Goal: Task Accomplishment & Management: Manage account settings

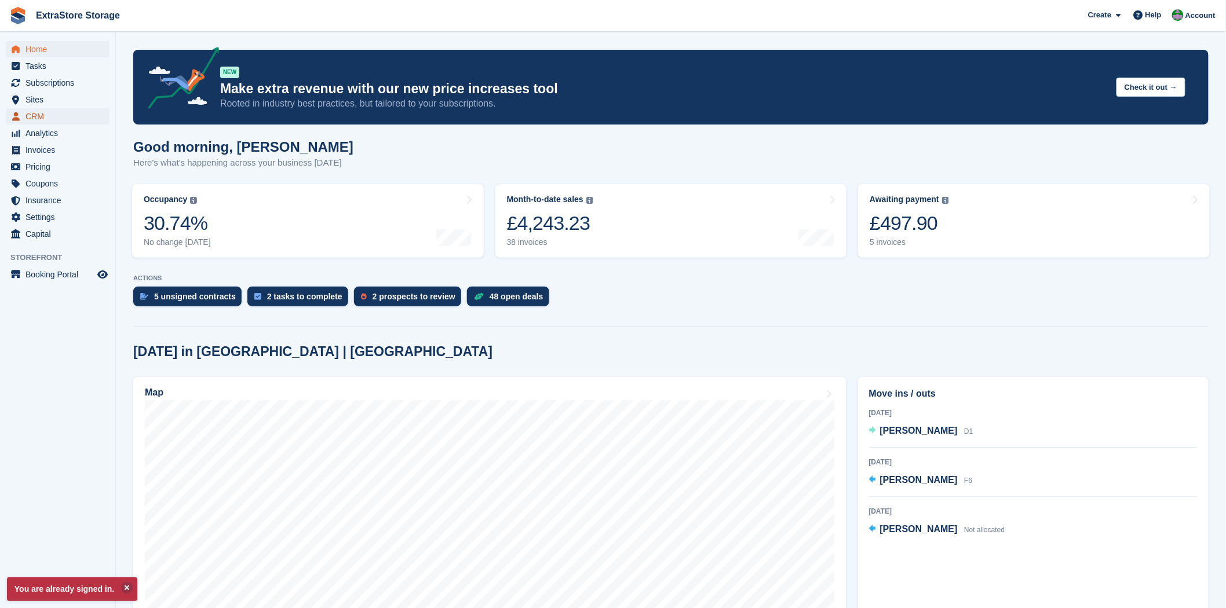
click at [41, 119] on span "CRM" at bounding box center [60, 116] width 70 height 16
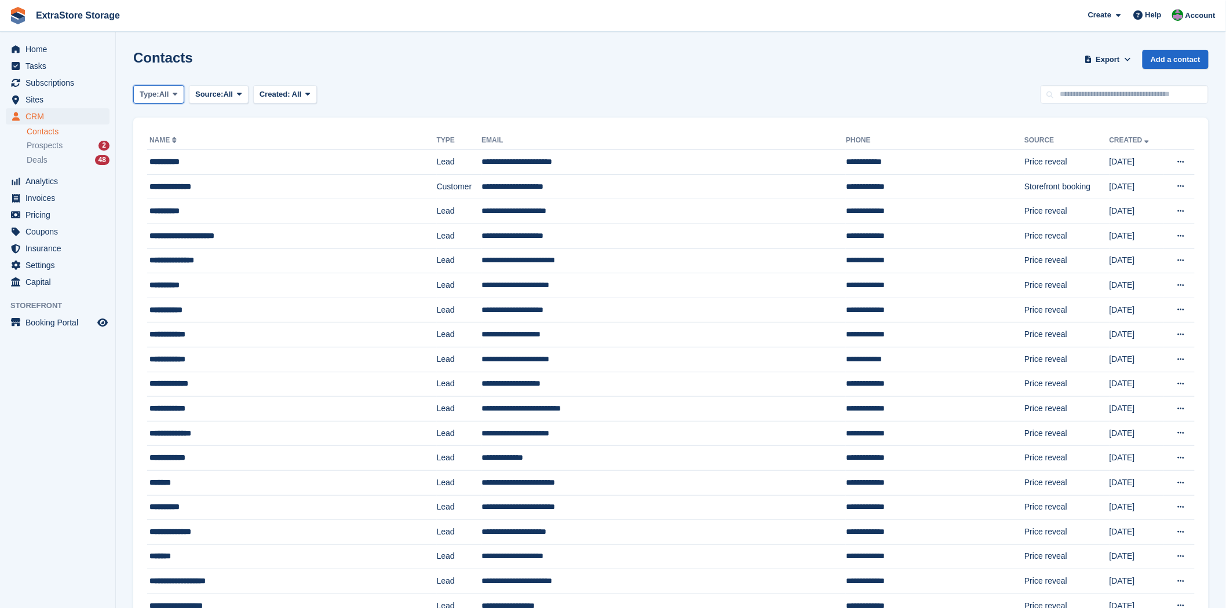
click at [159, 98] on span "Type:" at bounding box center [150, 95] width 20 height 12
click at [169, 167] on link "Customer" at bounding box center [188, 163] width 101 height 21
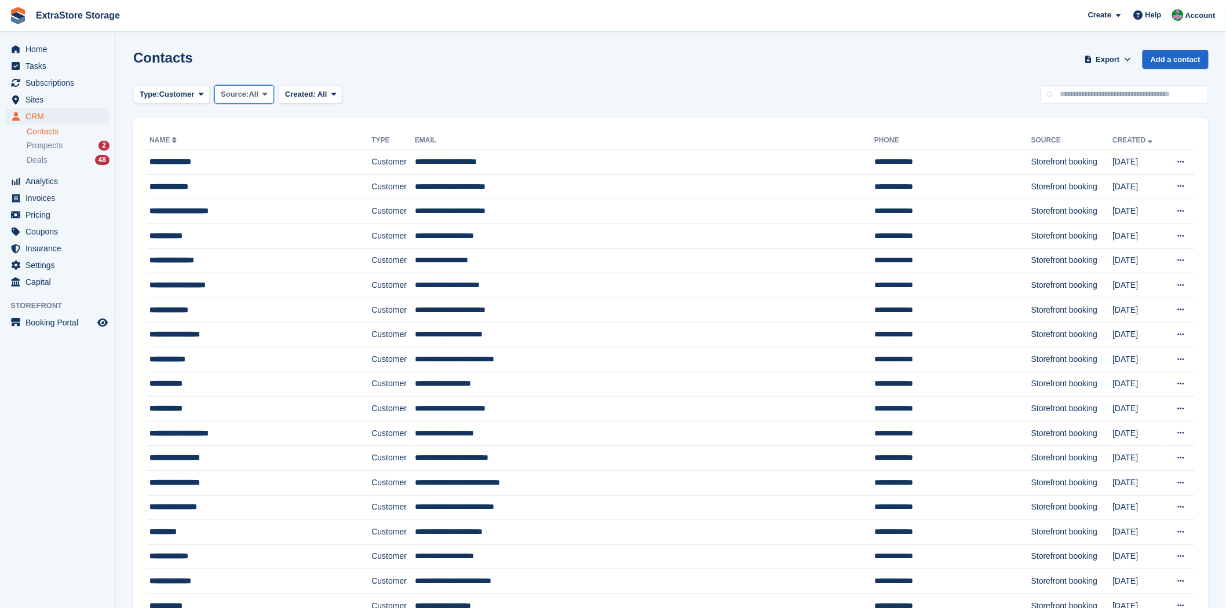
click at [247, 95] on span "Source:" at bounding box center [235, 95] width 28 height 12
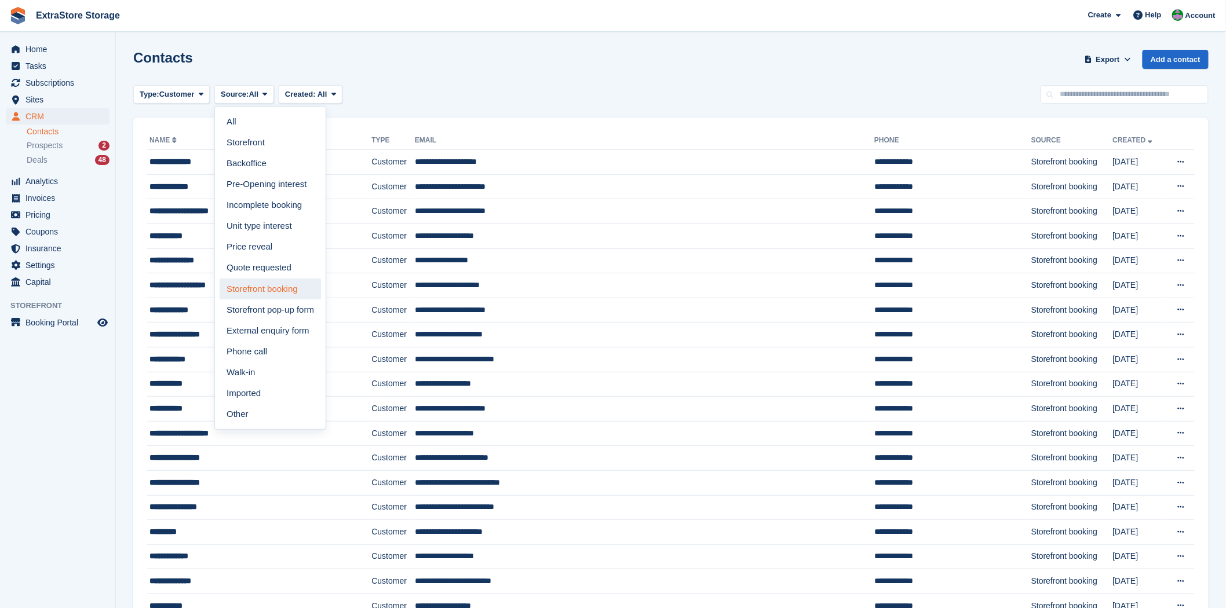
click at [274, 290] on link "Storefront booking" at bounding box center [270, 289] width 101 height 21
